Goal: Task Accomplishment & Management: Use online tool/utility

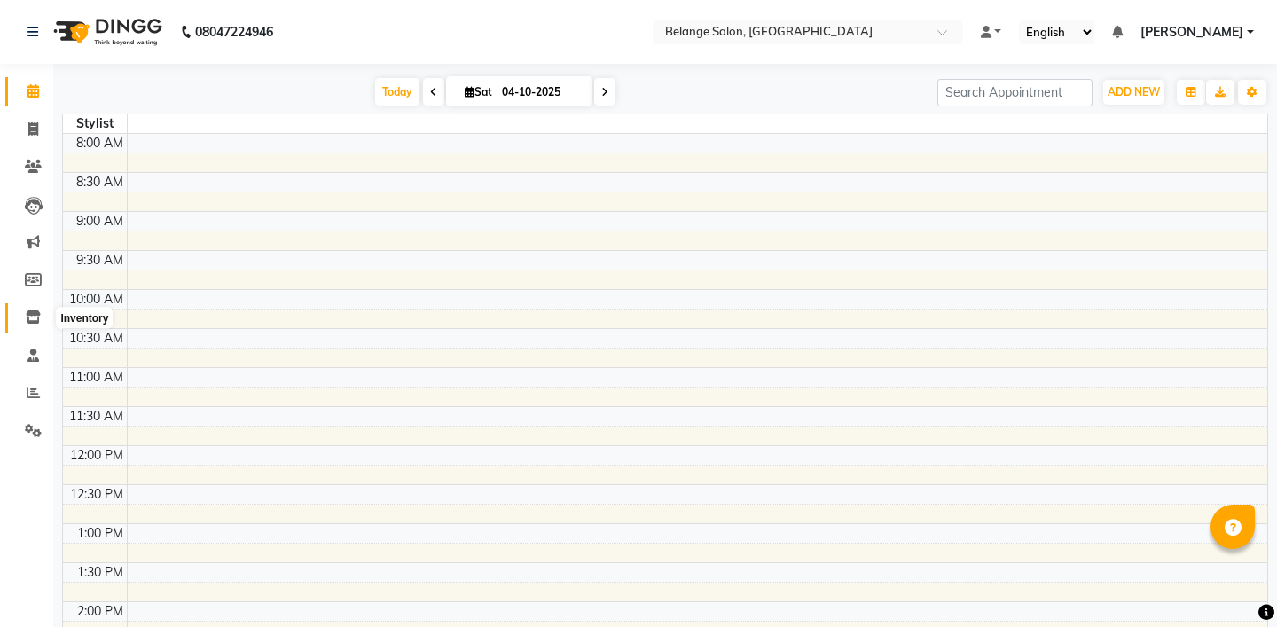
click at [33, 318] on icon at bounding box center [33, 316] width 15 height 13
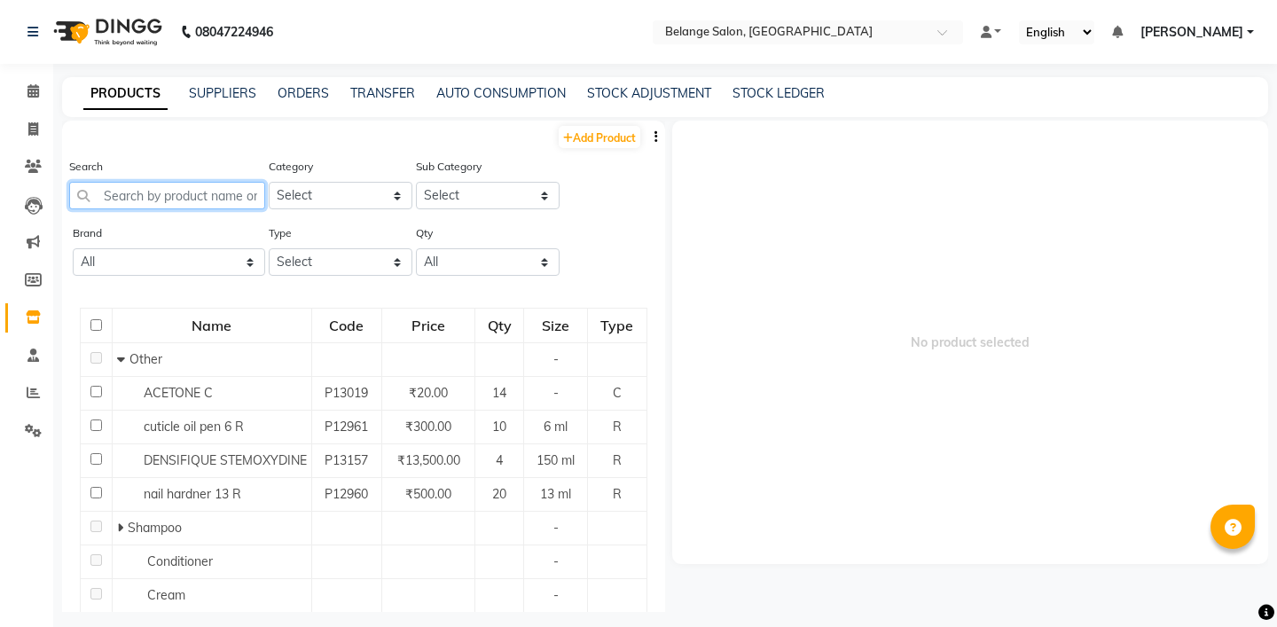
click at [180, 198] on input "text" at bounding box center [167, 195] width 196 height 27
click at [746, 31] on input "text" at bounding box center [789, 34] width 257 height 18
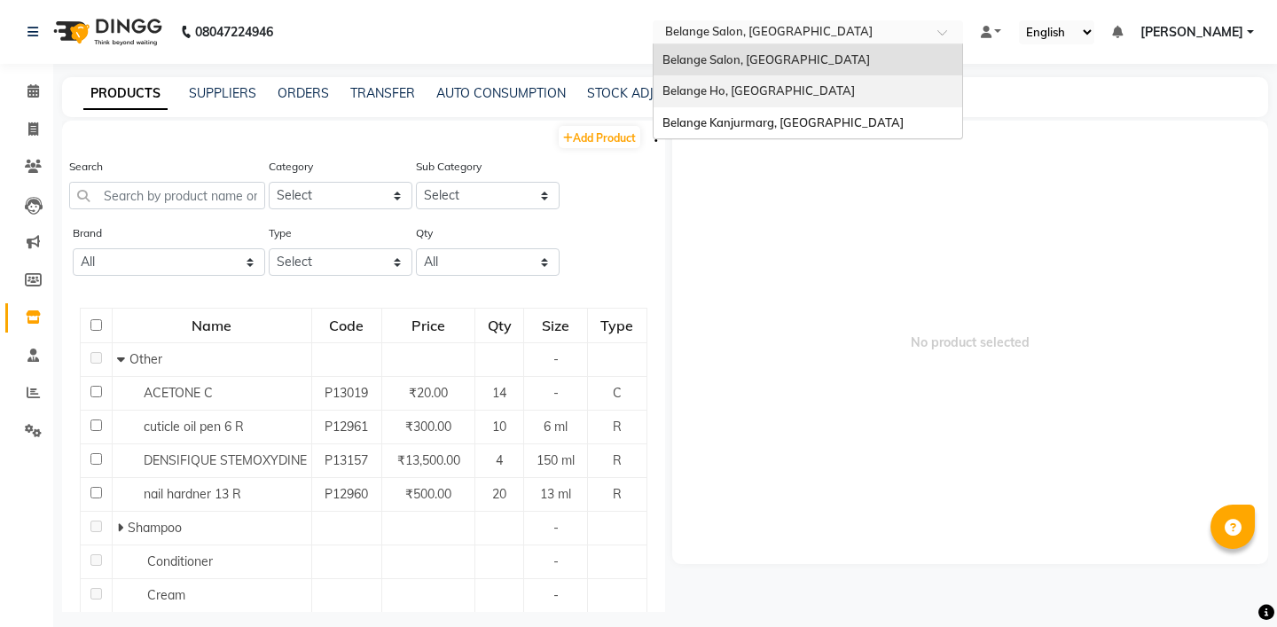
click at [749, 82] on div "Belange Ho, [GEOGRAPHIC_DATA]" at bounding box center [807, 91] width 308 height 32
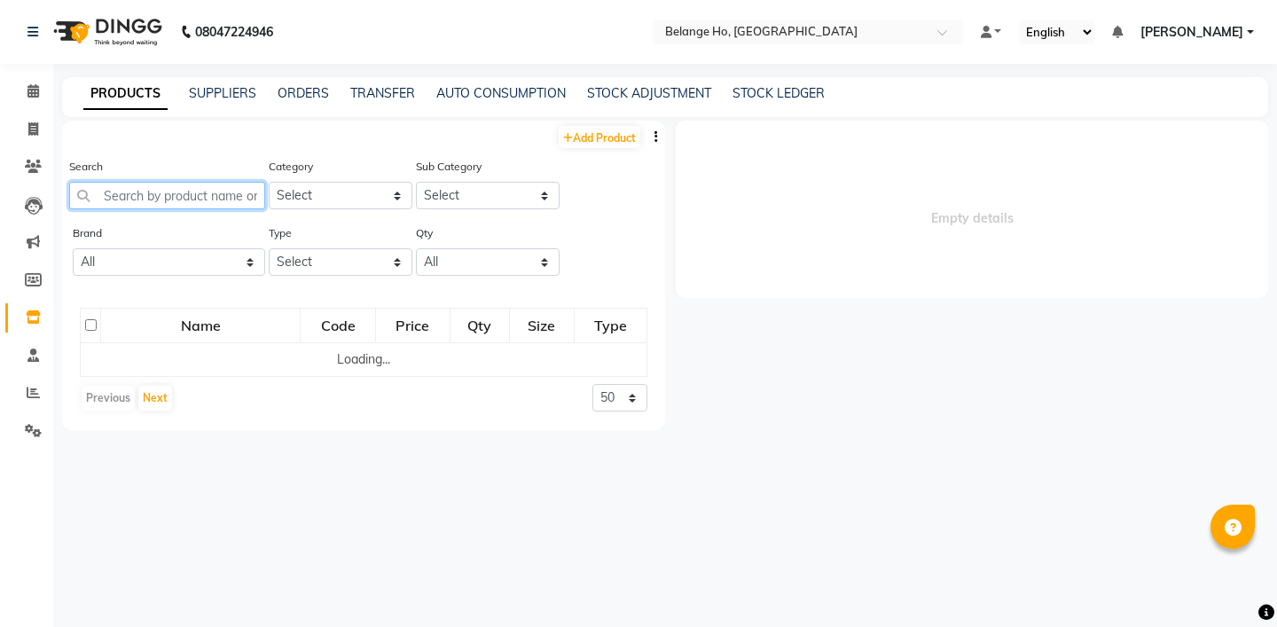
click at [153, 201] on input "text" at bounding box center [167, 195] width 196 height 27
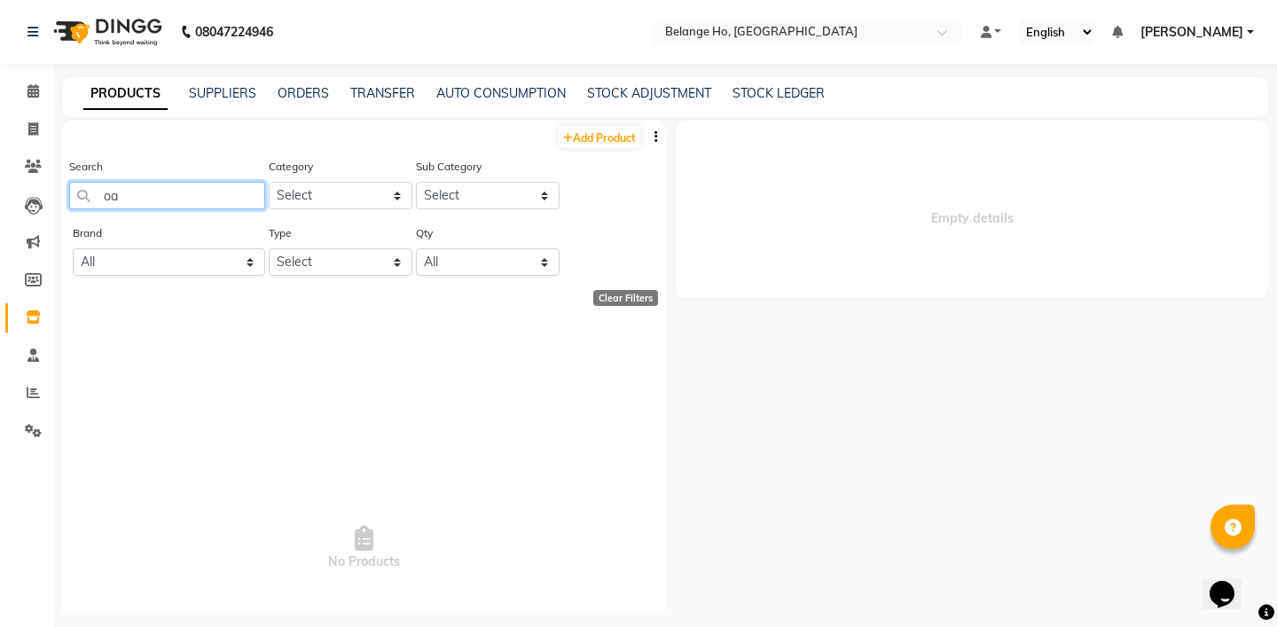
type input "o"
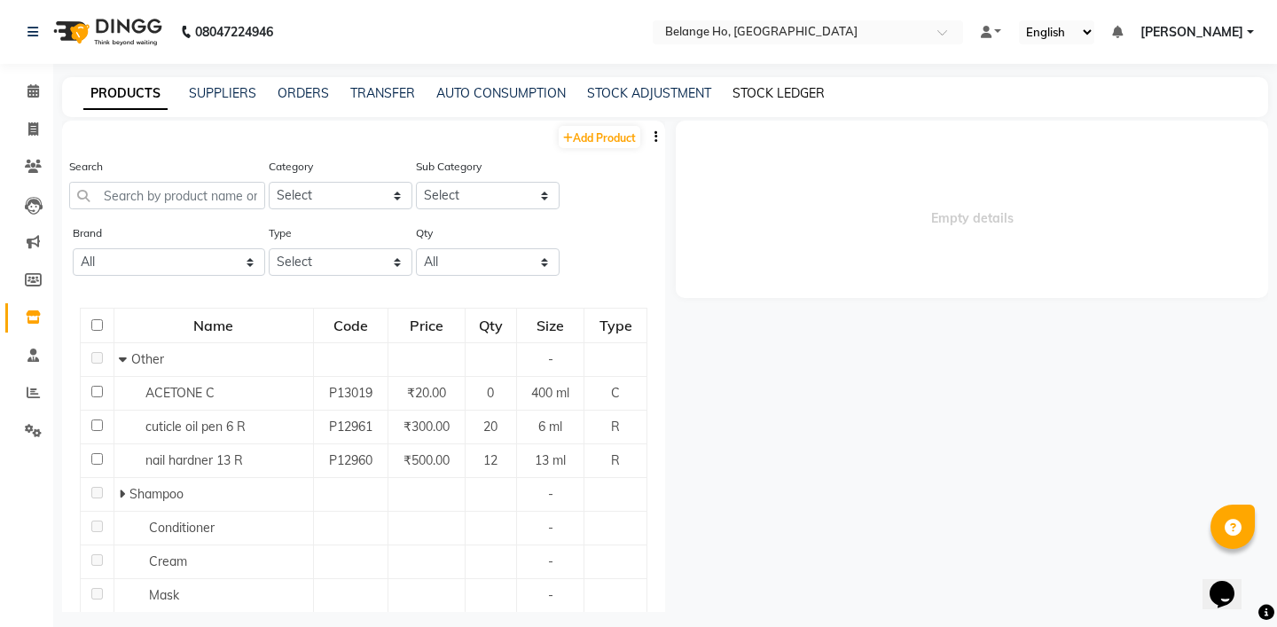
click at [769, 100] on link "STOCK LEDGER" at bounding box center [778, 93] width 92 height 16
select select "all"
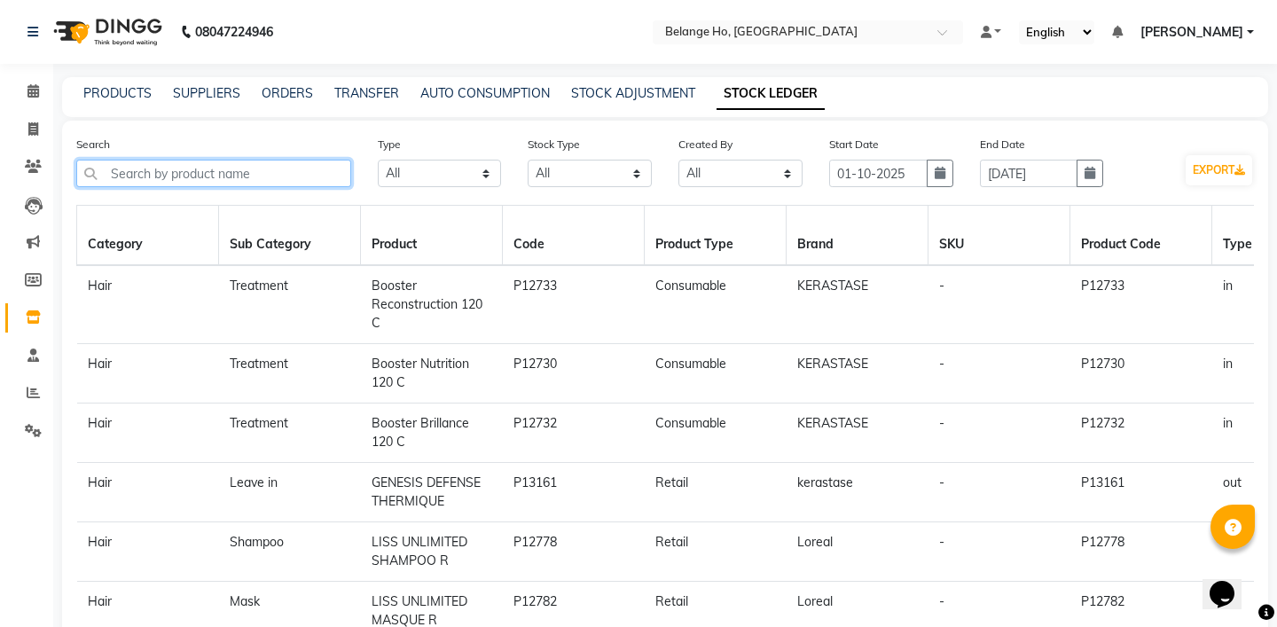
click at [171, 182] on input "text" at bounding box center [213, 173] width 275 height 27
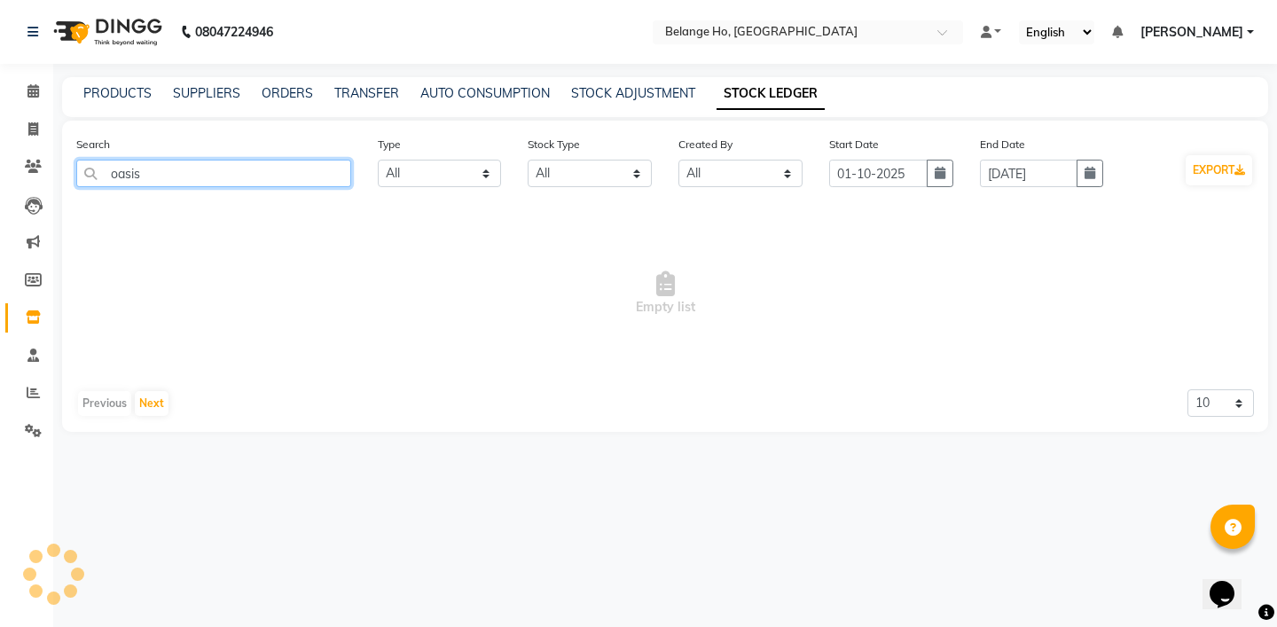
type input "oasis"
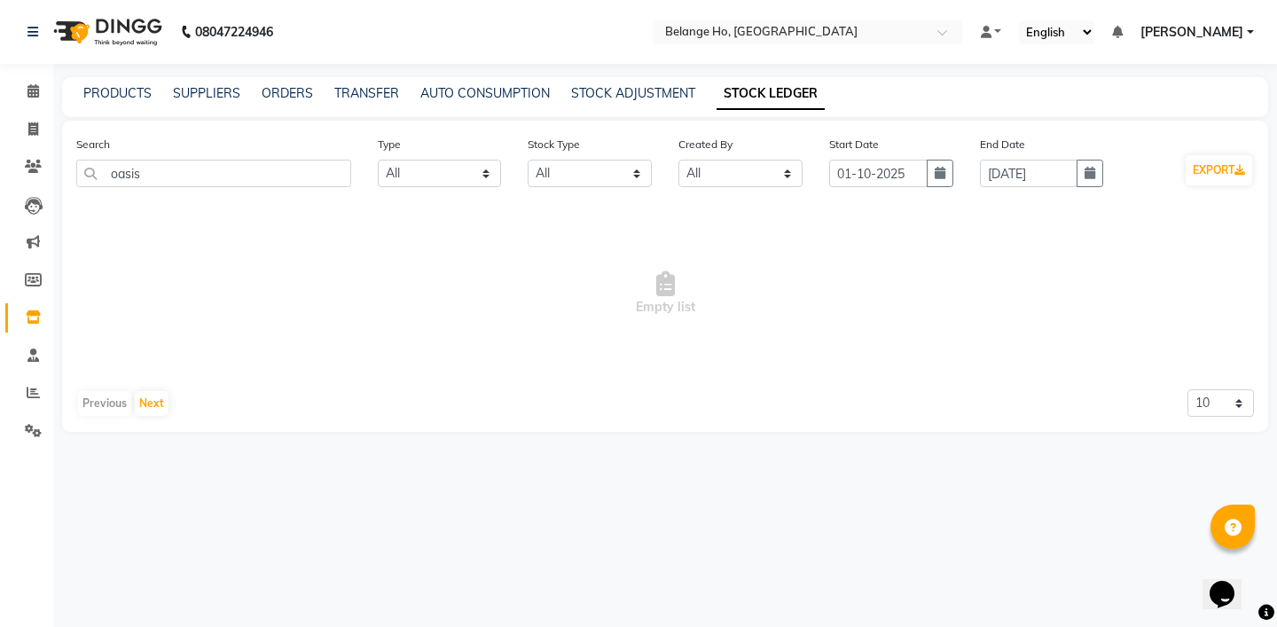
click at [956, 167] on div "Start Date 01-10-2025" at bounding box center [891, 168] width 151 height 66
click at [943, 171] on icon "button" at bounding box center [939, 173] width 11 height 12
select select "10"
select select "2025"
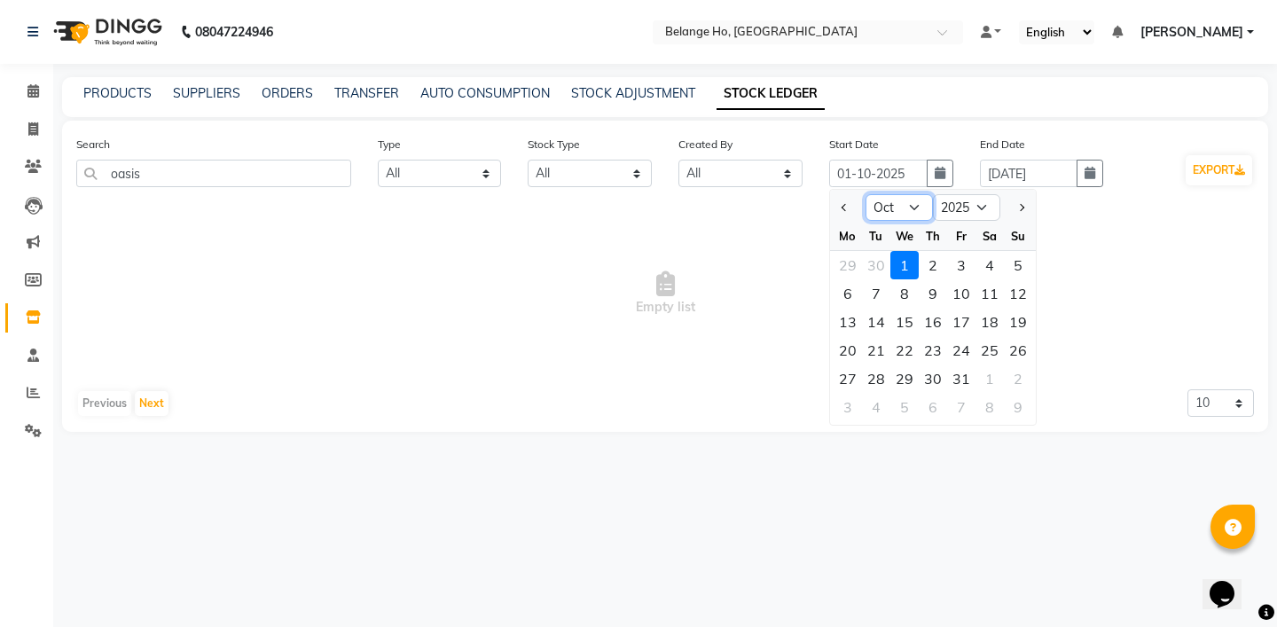
click at [901, 207] on select "Jan Feb Mar Apr May Jun Jul Aug Sep Oct Nov Dec" at bounding box center [898, 207] width 67 height 27
select select "9"
click at [865, 194] on select "Jan Feb Mar Apr May Jun Jul Aug Sep Oct Nov Dec" at bounding box center [898, 207] width 67 height 27
click at [851, 267] on div "1" at bounding box center [847, 265] width 28 height 28
type input "01-09-2025"
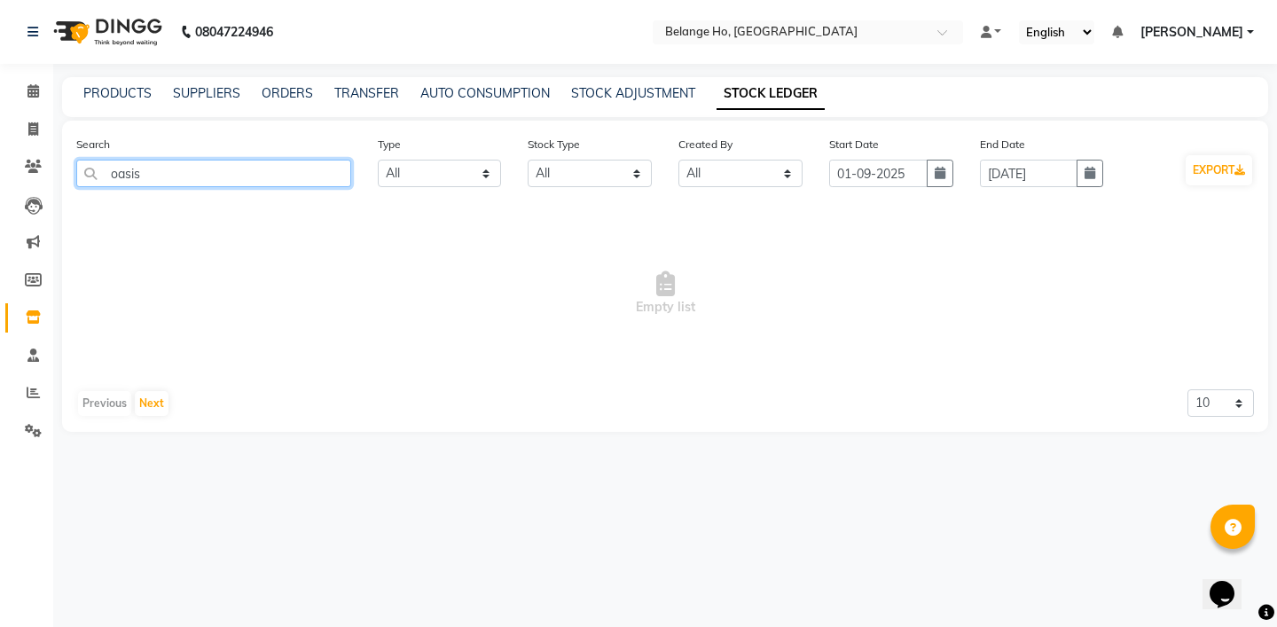
click at [266, 176] on input "oasis" at bounding box center [213, 173] width 275 height 27
type input "o"
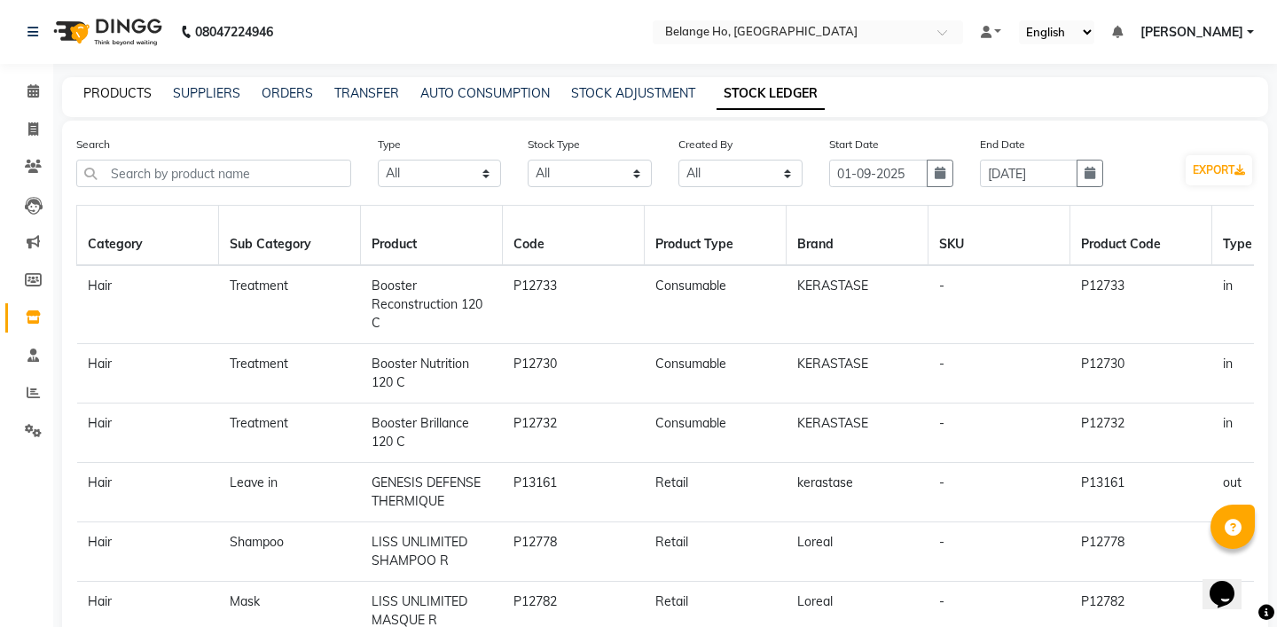
click at [135, 94] on link "PRODUCTS" at bounding box center [117, 93] width 68 height 16
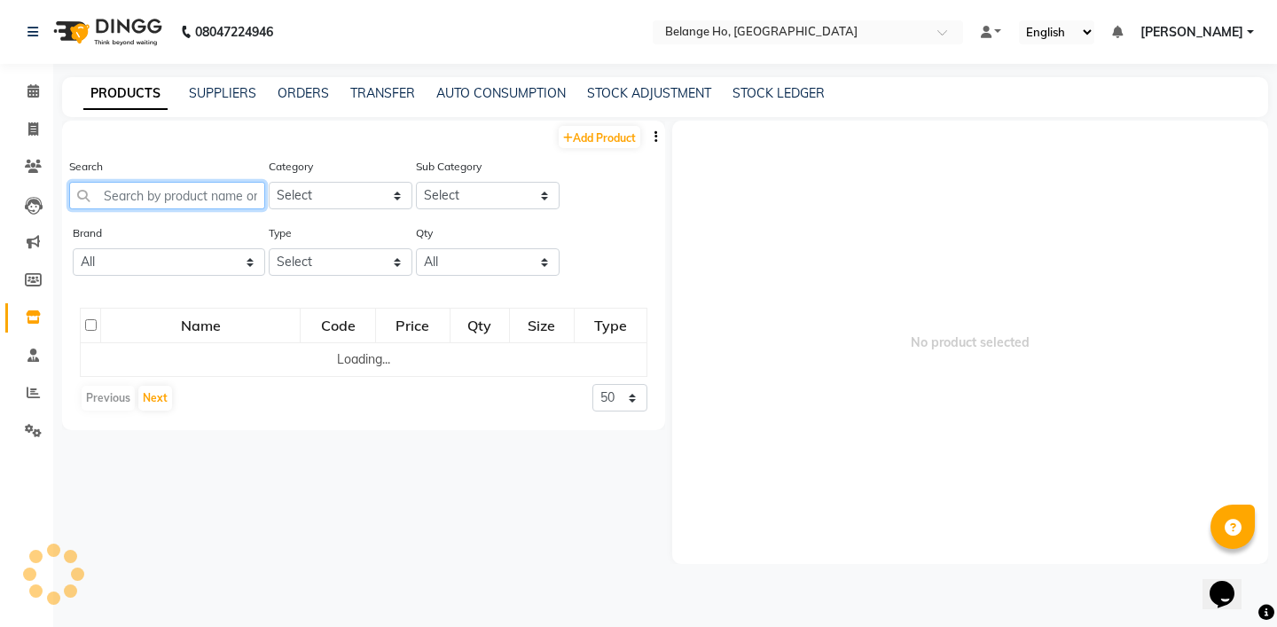
click at [179, 194] on input "text" at bounding box center [167, 195] width 196 height 27
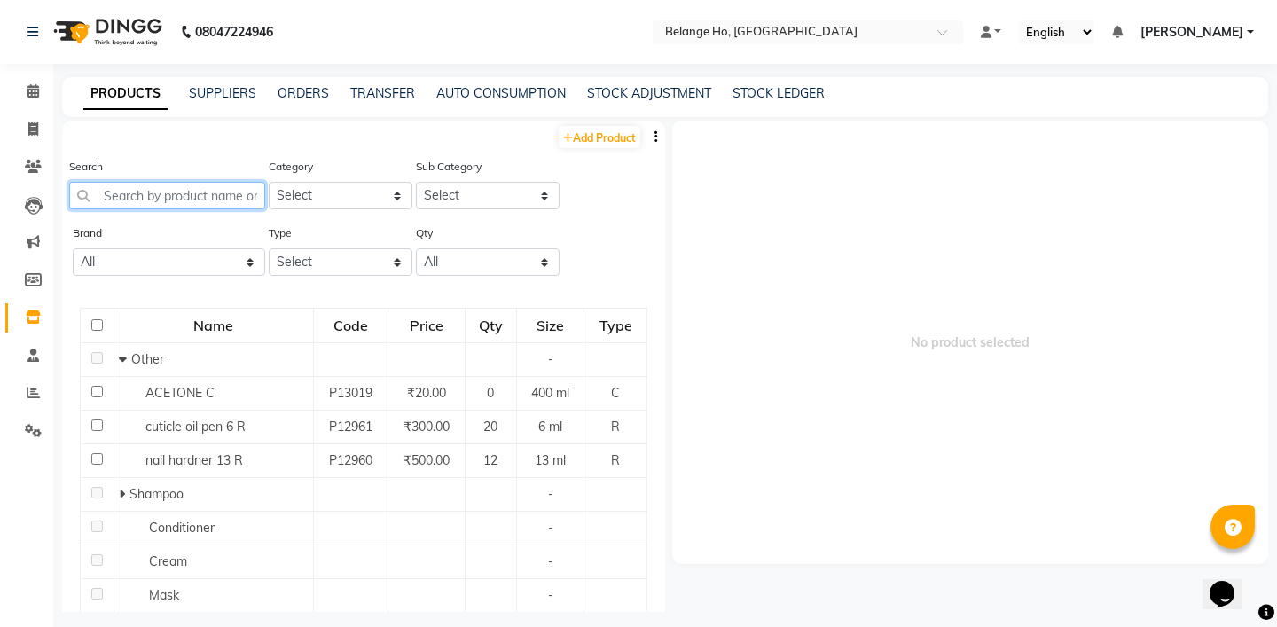
click at [145, 206] on input "text" at bounding box center [167, 195] width 196 height 27
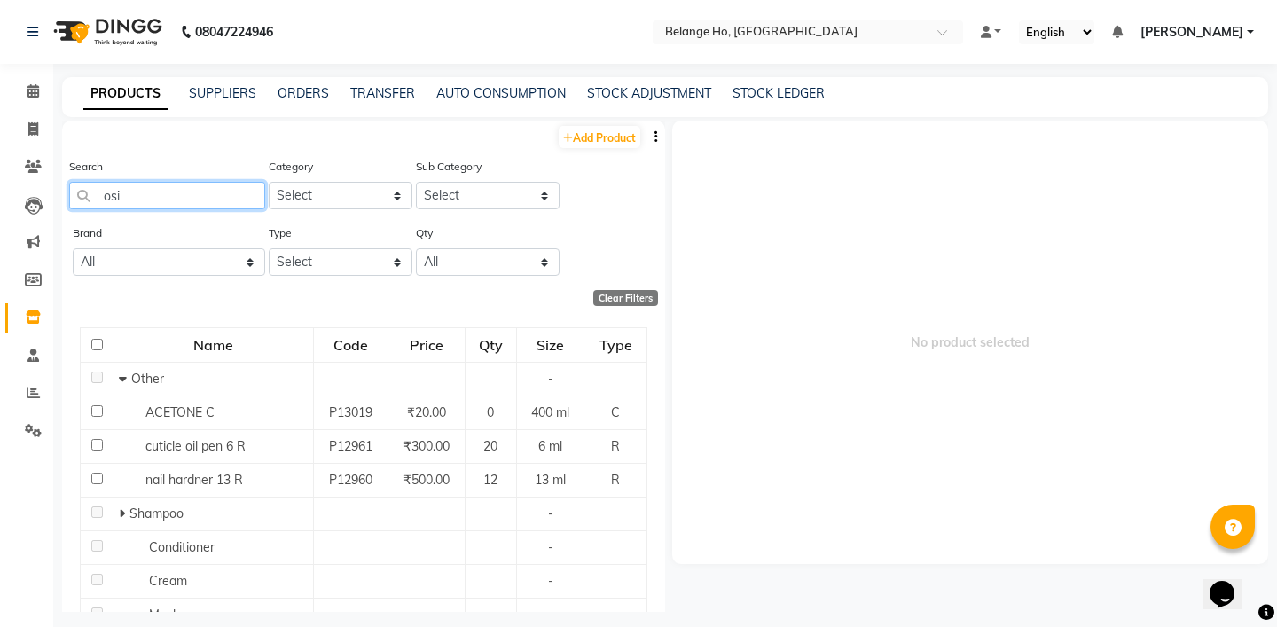
type input "osis"
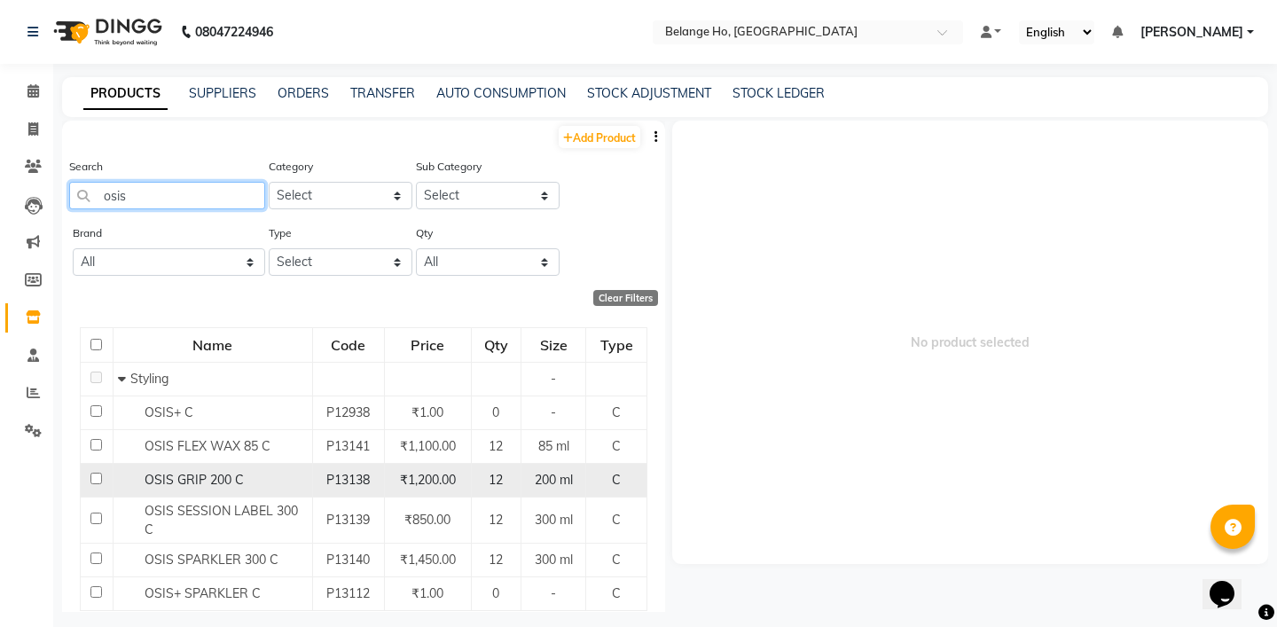
scroll to position [40, 0]
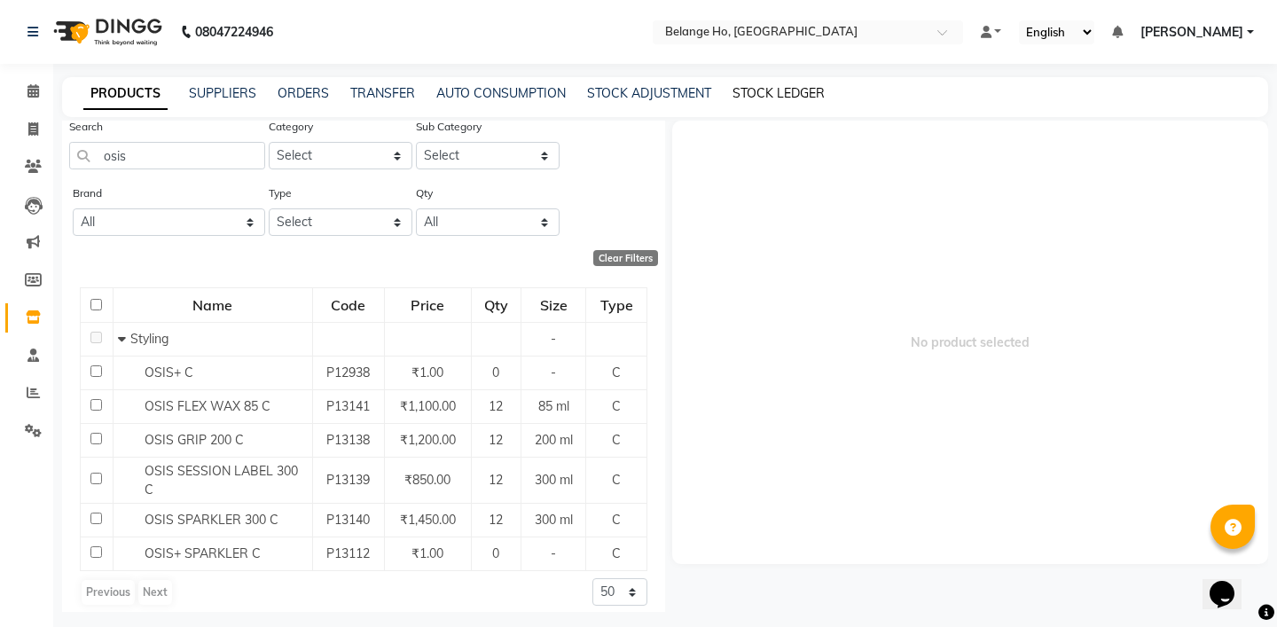
click at [783, 89] on link "STOCK LEDGER" at bounding box center [778, 93] width 92 height 16
select select "all"
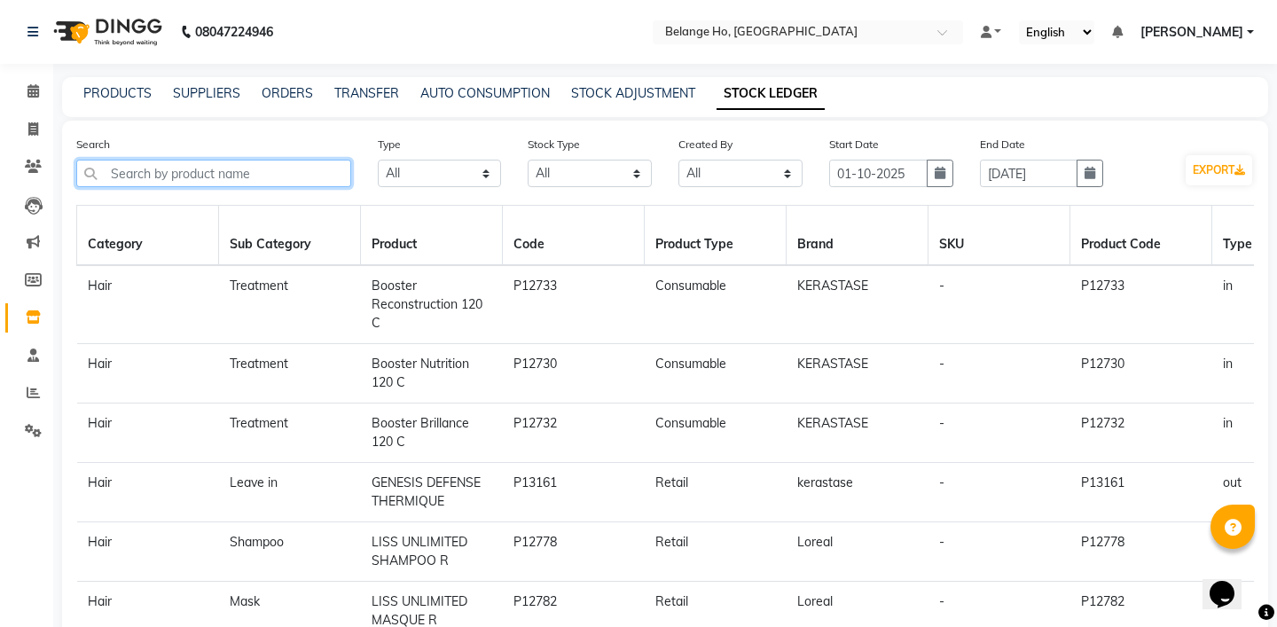
click at [290, 176] on input "text" at bounding box center [213, 173] width 275 height 27
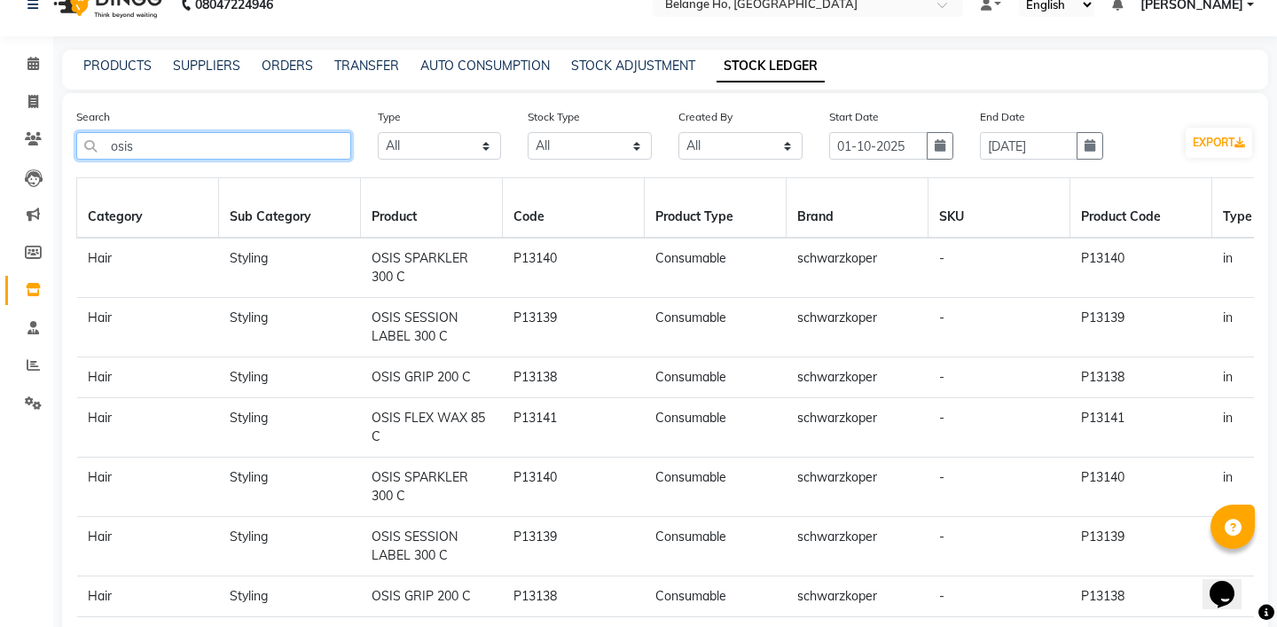
scroll to position [41, 0]
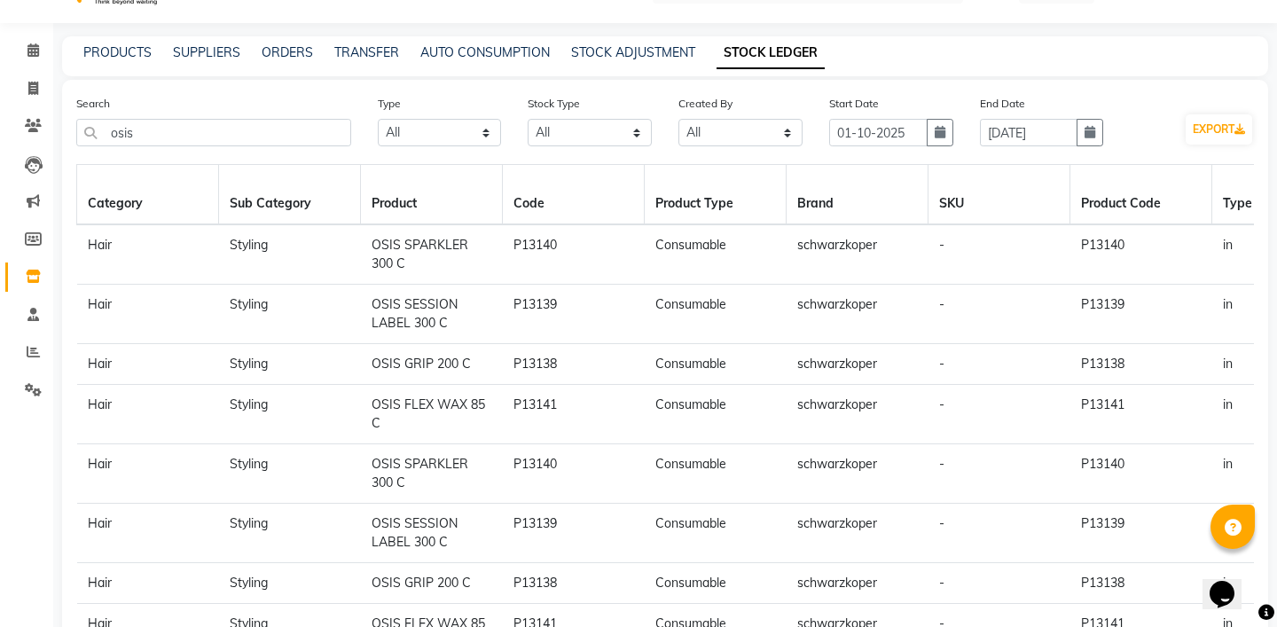
click at [358, 85] on div "Search osis Type Select All In Out Stock Type Select All New Stock Adjustment R…" at bounding box center [665, 459] width 1206 height 759
click at [202, 119] on input "osis" at bounding box center [213, 132] width 275 height 27
click at [207, 126] on input "osis" at bounding box center [213, 132] width 275 height 27
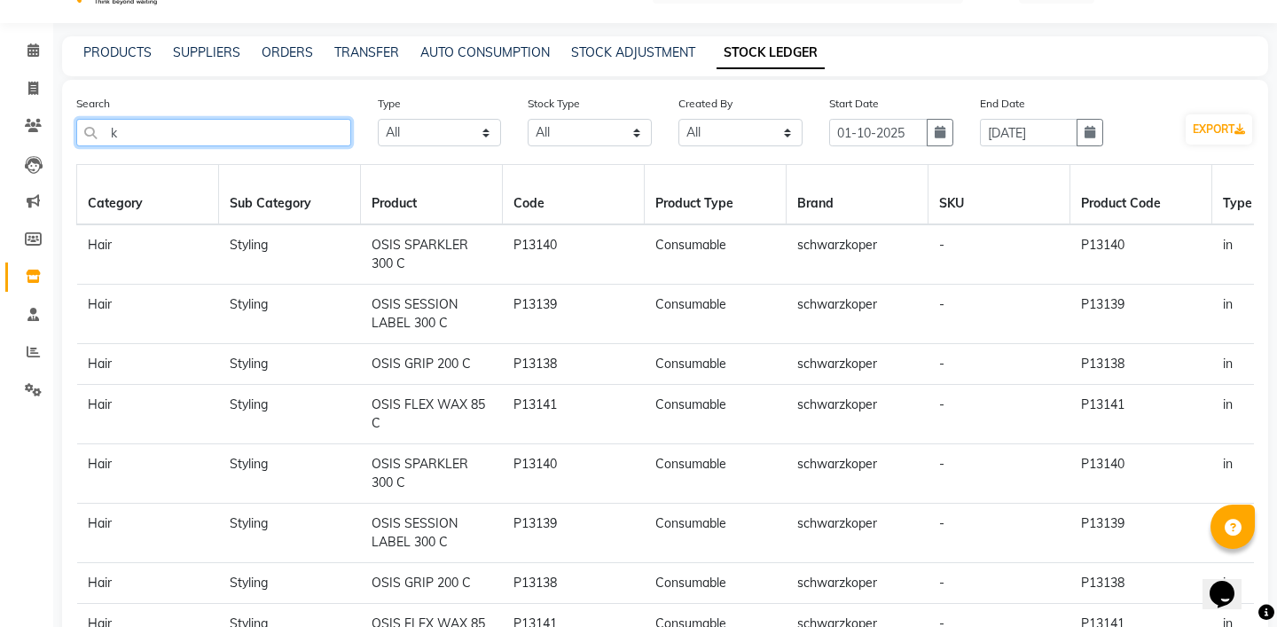
type input "k9"
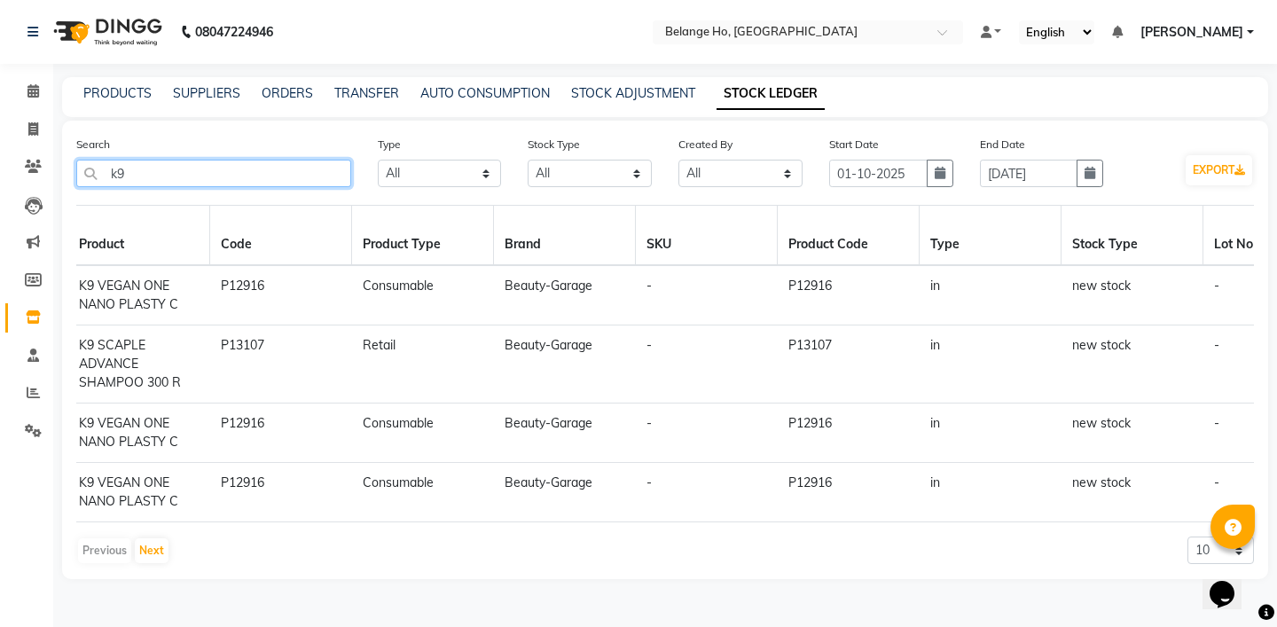
scroll to position [0, 0]
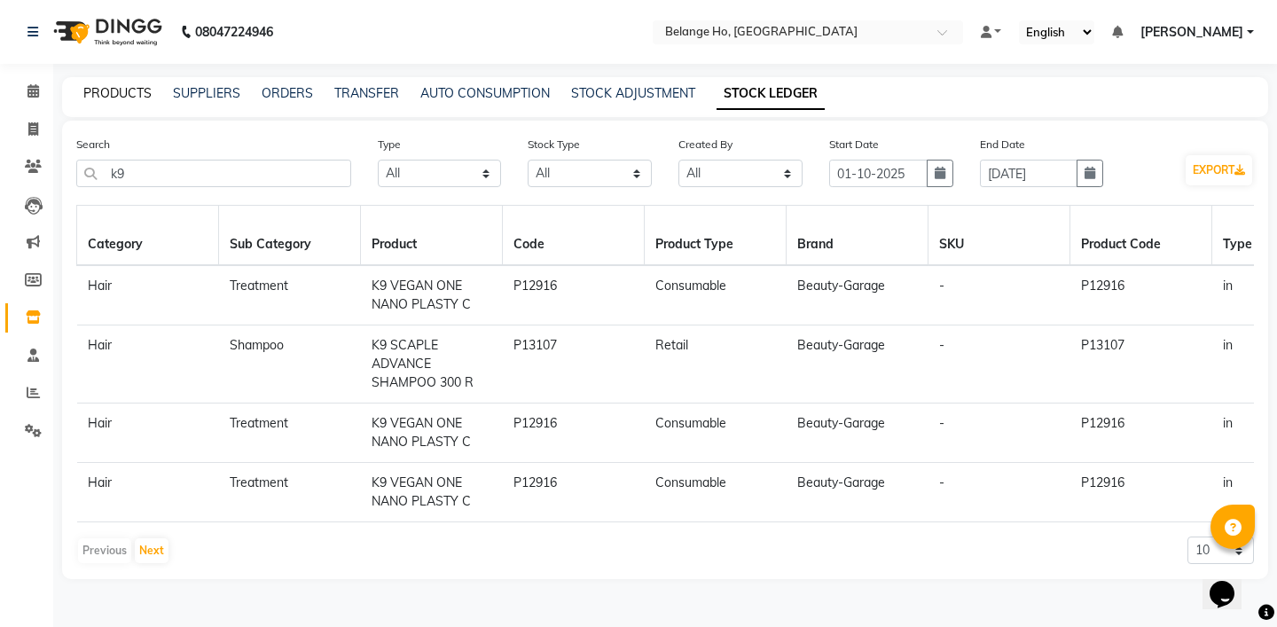
click at [124, 90] on link "PRODUCTS" at bounding box center [117, 93] width 68 height 16
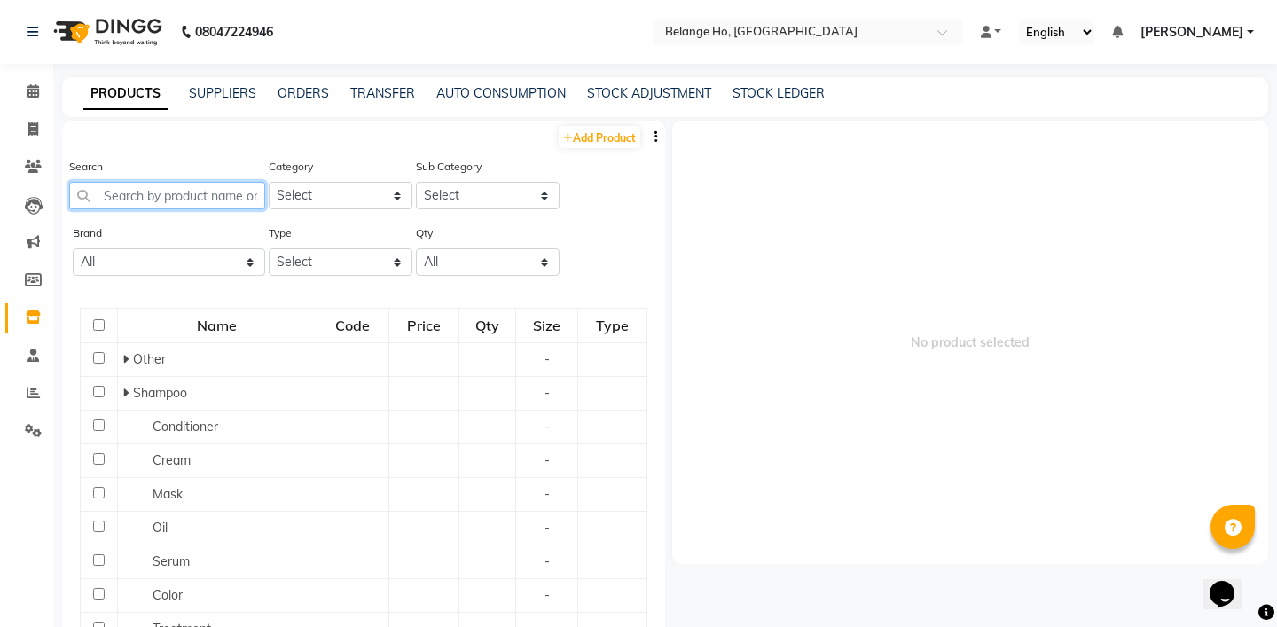
click at [181, 189] on input "text" at bounding box center [167, 195] width 196 height 27
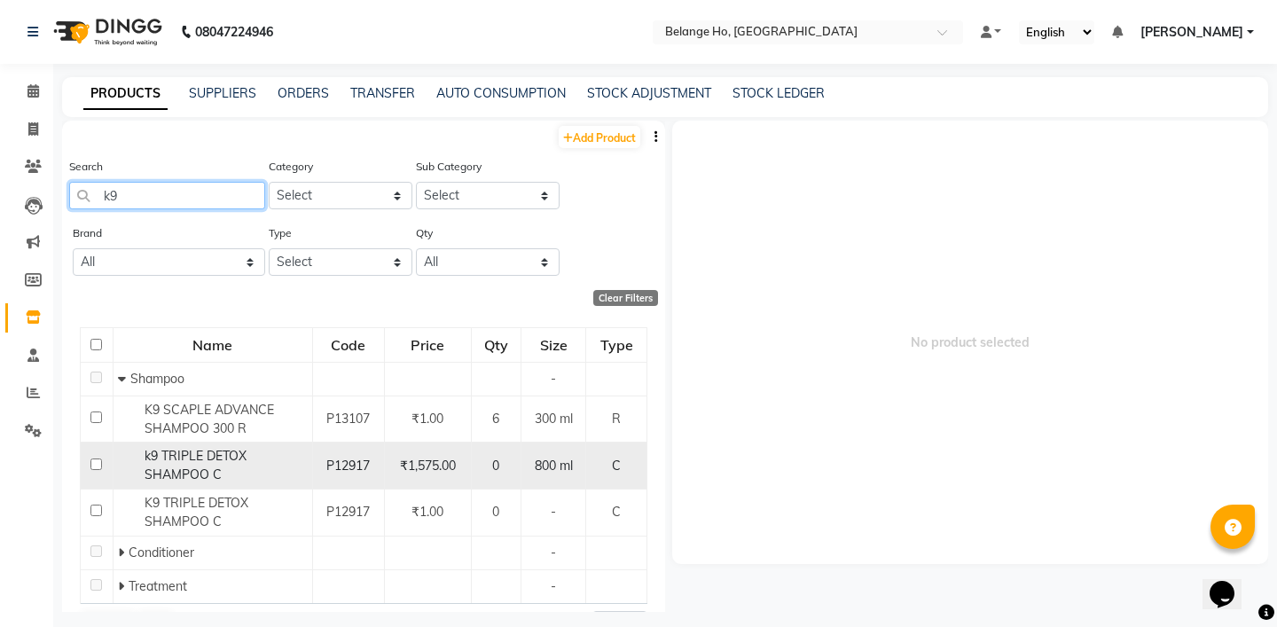
scroll to position [44, 0]
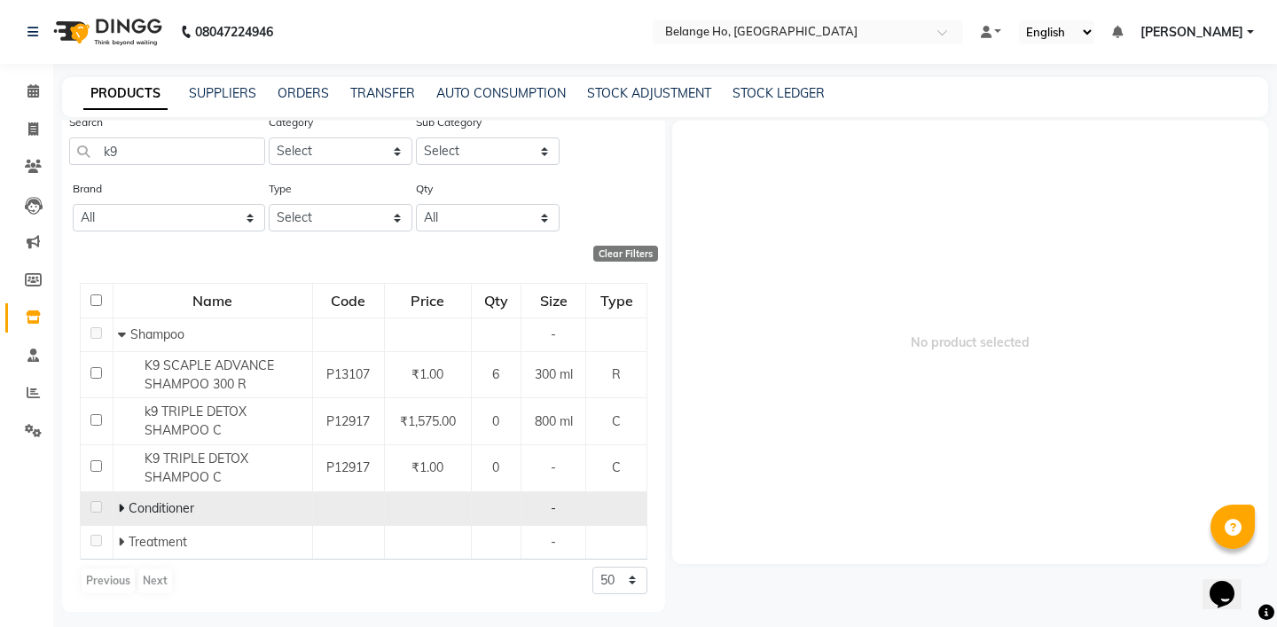
click at [147, 506] on span "Conditioner" at bounding box center [162, 508] width 66 height 16
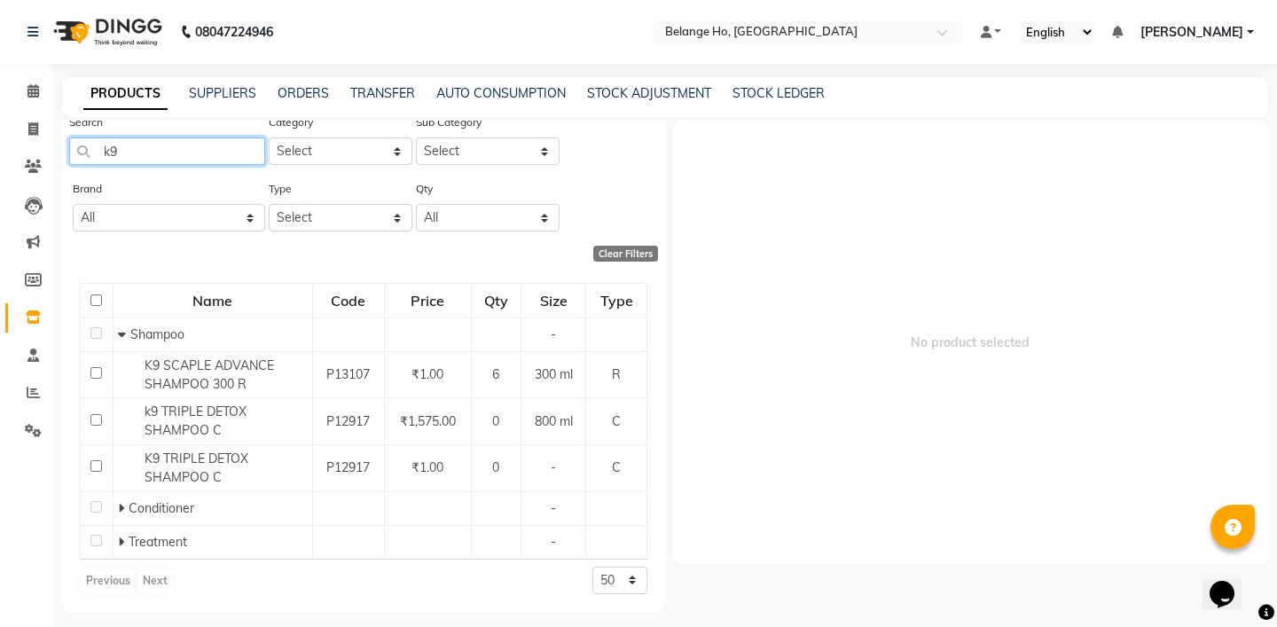
click at [177, 157] on input "k9" at bounding box center [167, 150] width 196 height 27
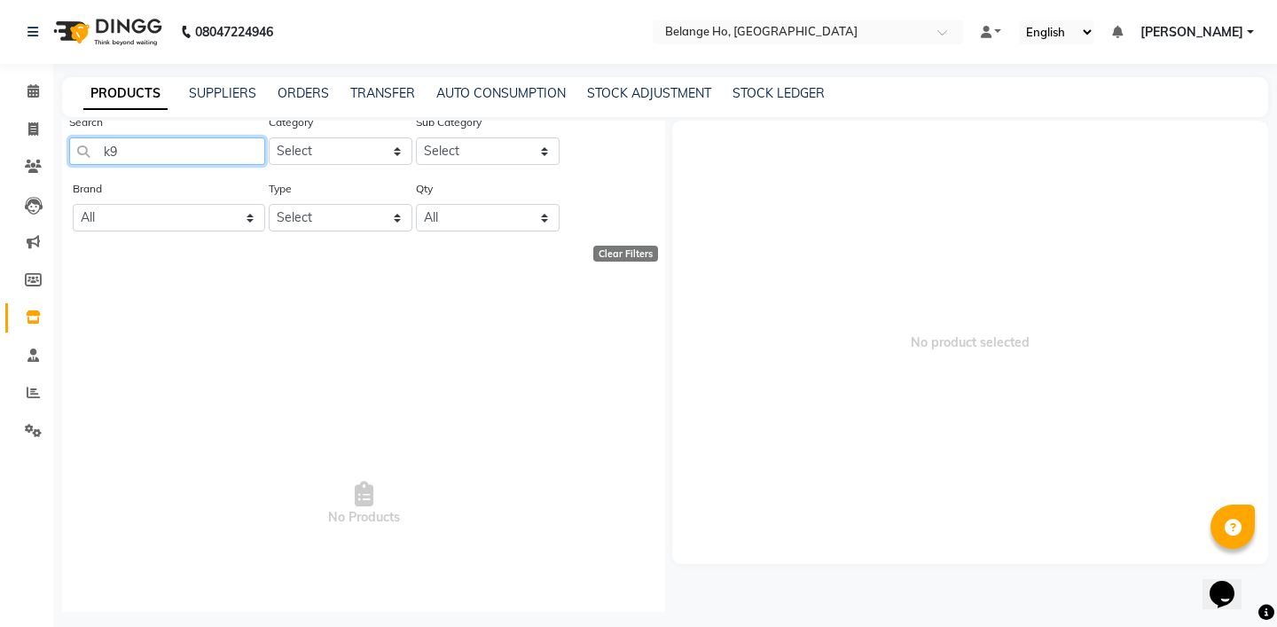
type input "k"
type input "inject"
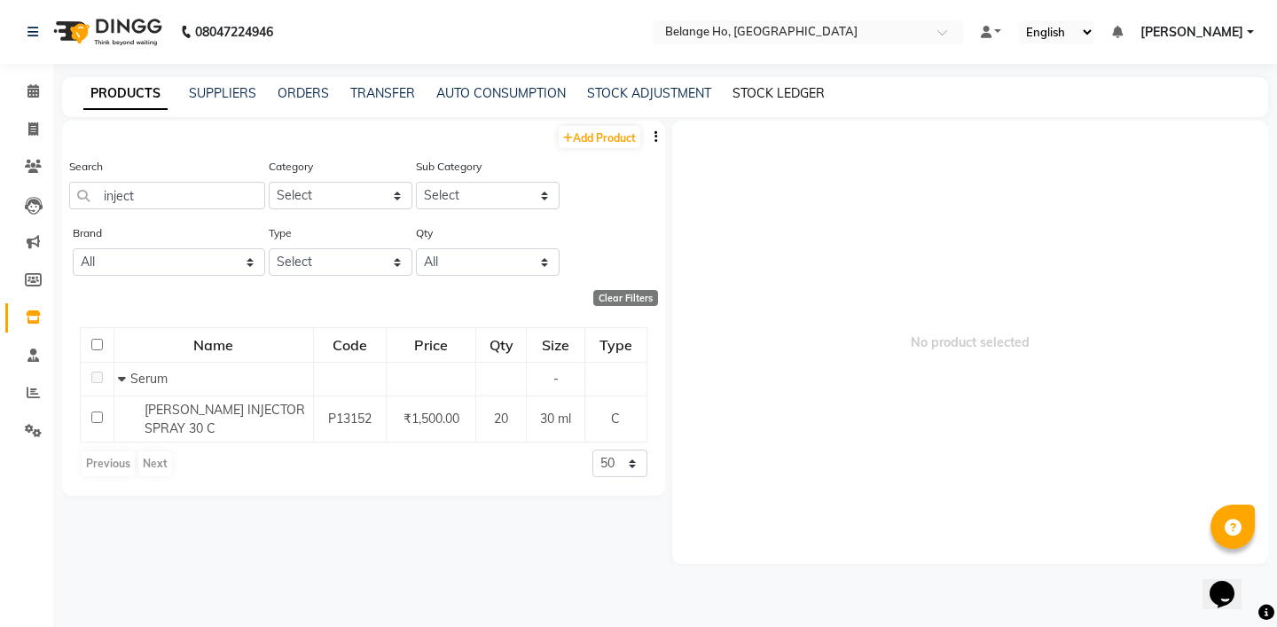
click at [766, 98] on link "STOCK LEDGER" at bounding box center [778, 93] width 92 height 16
select select "all"
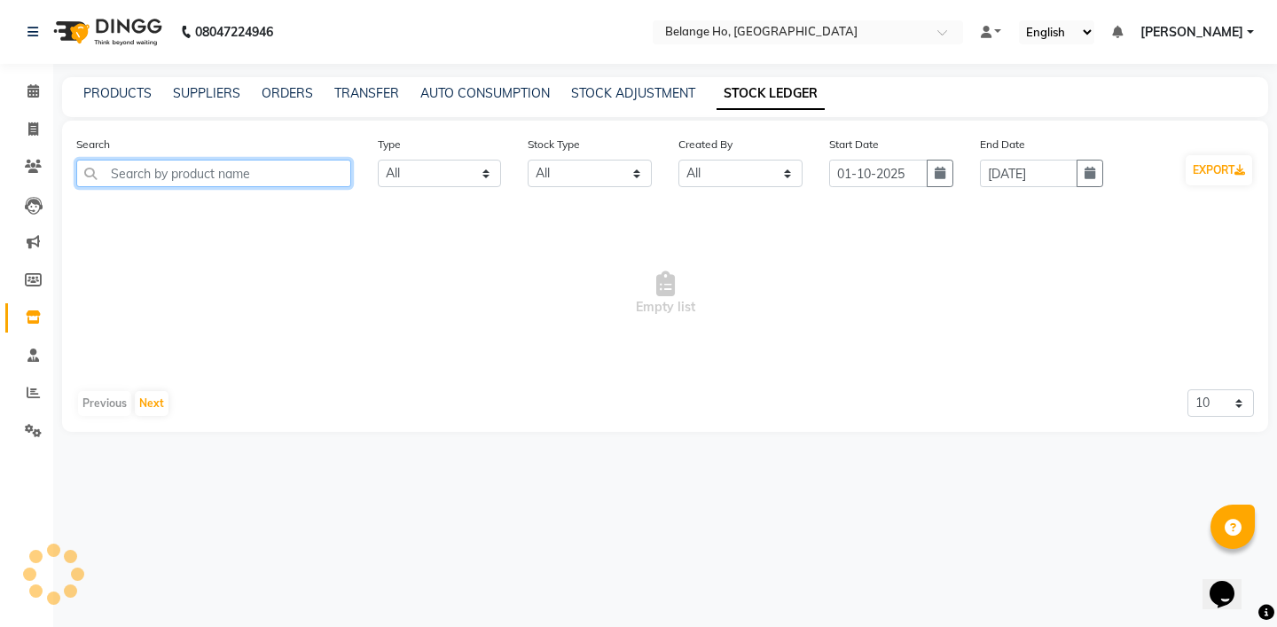
click at [302, 176] on input "text" at bounding box center [213, 173] width 275 height 27
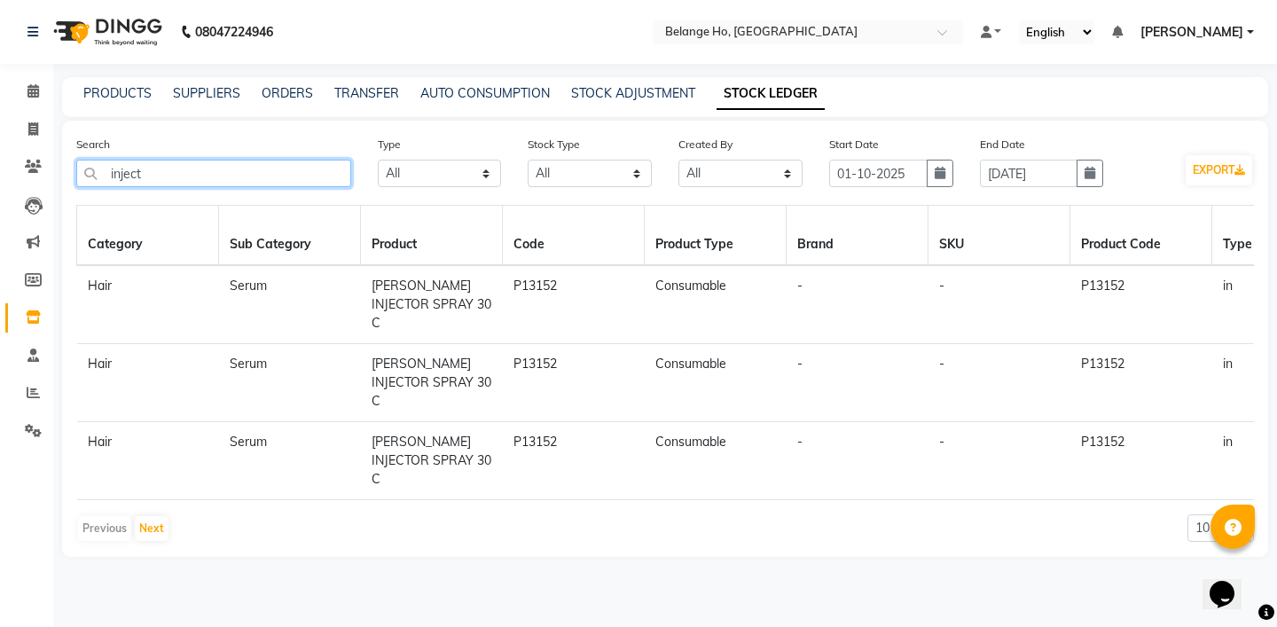
type input "inject"
click at [117, 101] on div "PRODUCTS" at bounding box center [117, 93] width 68 height 19
click at [113, 97] on link "PRODUCTS" at bounding box center [117, 93] width 68 height 16
